Goal: Transaction & Acquisition: Purchase product/service

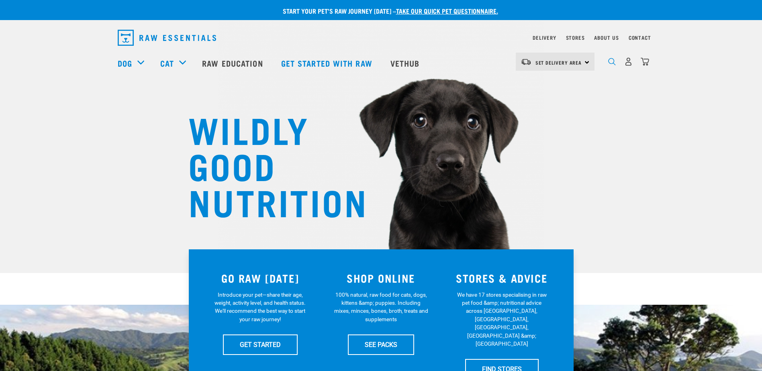
click at [610, 65] on img "dropdown navigation" at bounding box center [612, 62] width 8 height 8
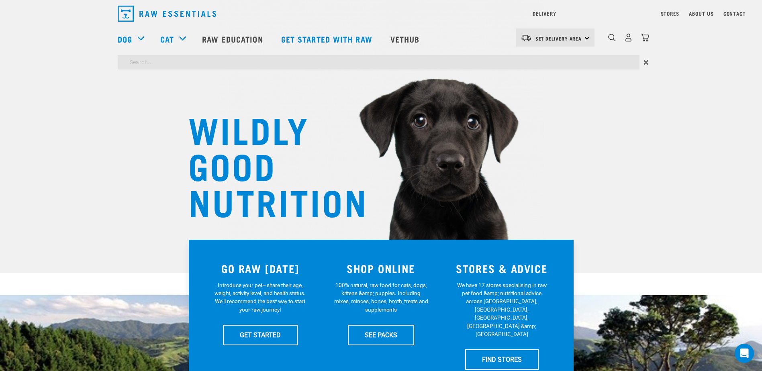
type input "salmon mince"
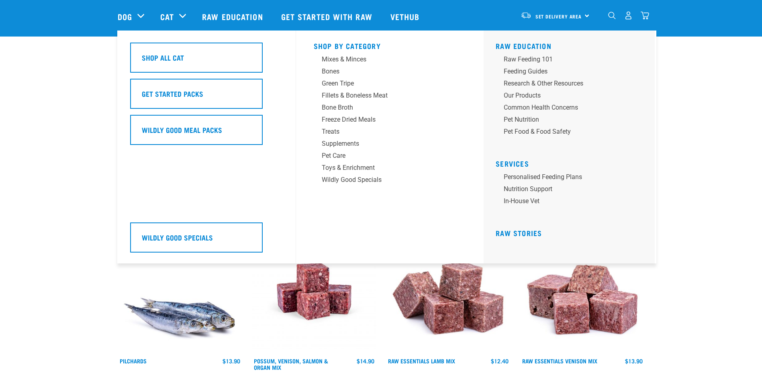
scroll to position [161, 0]
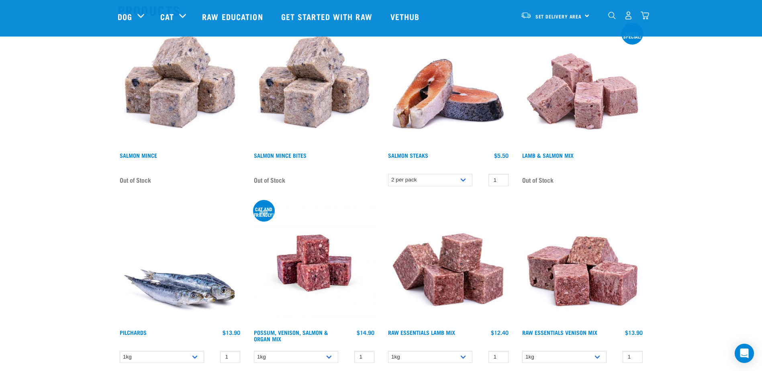
scroll to position [99, 0]
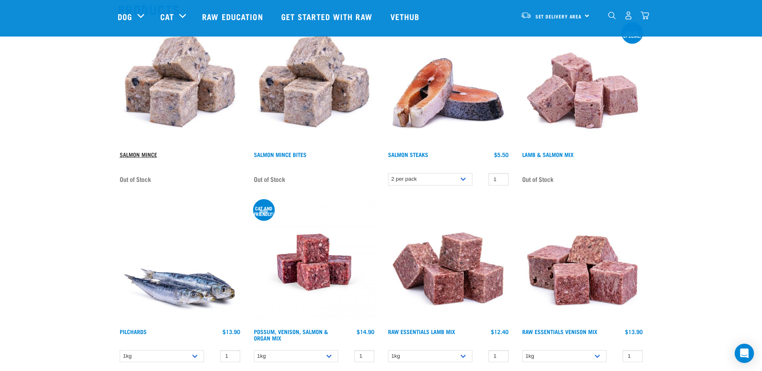
click at [146, 153] on link "Salmon Mince" at bounding box center [138, 154] width 37 height 3
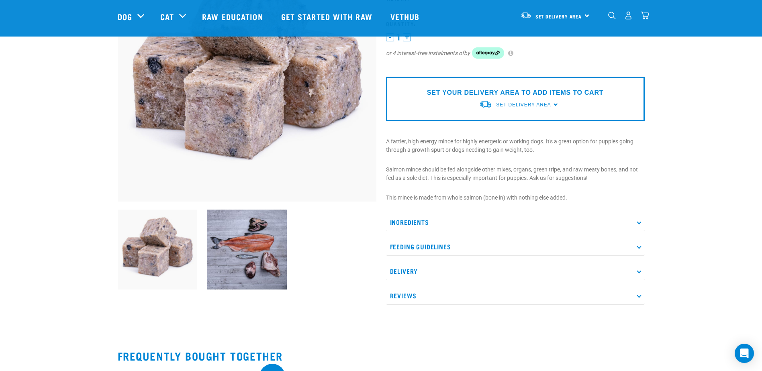
scroll to position [166, 0]
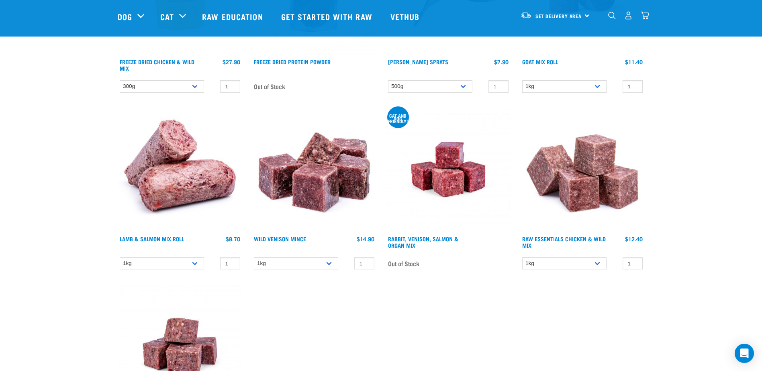
scroll to position [560, 0]
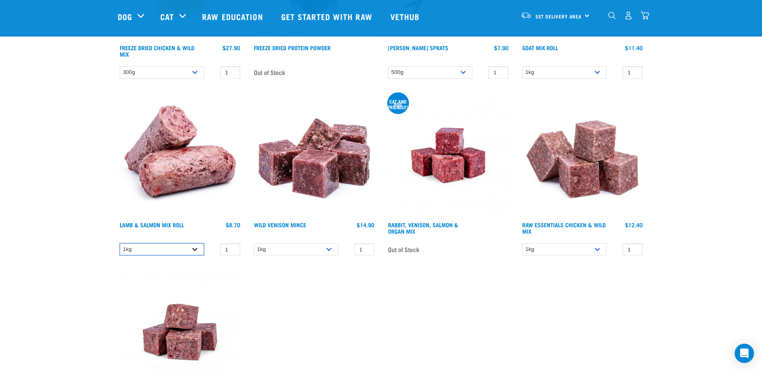
click at [170, 252] on select "1kg Bulk (10kg)" at bounding box center [162, 249] width 84 height 12
select select "913"
click at [120, 243] on select "1kg Bulk (10kg)" at bounding box center [162, 249] width 84 height 12
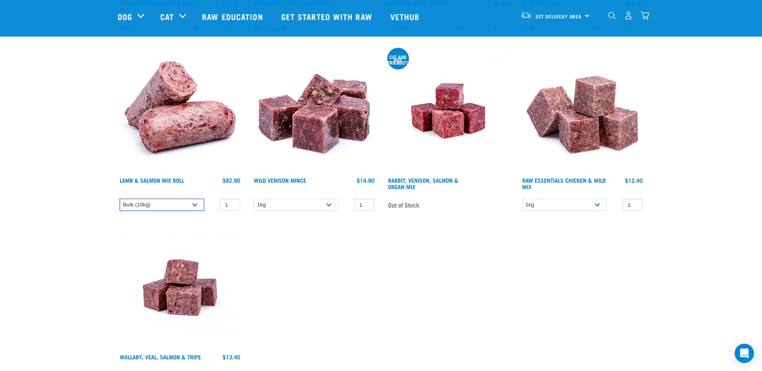
scroll to position [600, 0]
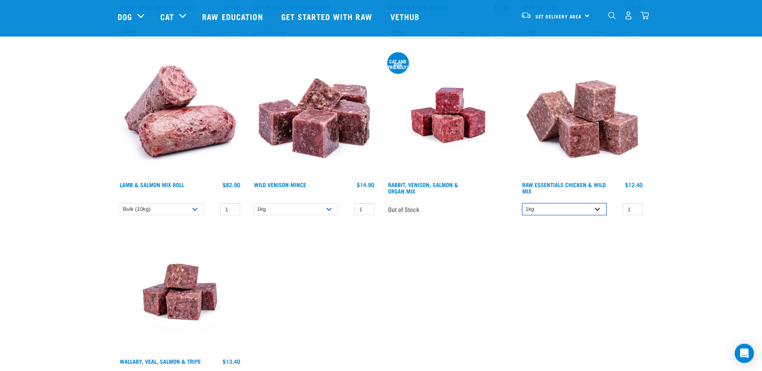
click at [559, 207] on select "1kg 3kg Bulk (20kg)" at bounding box center [564, 209] width 84 height 12
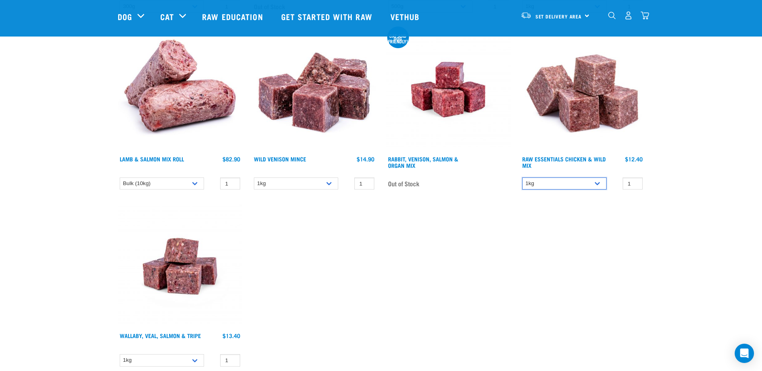
scroll to position [520, 0]
